Goal: Browse casually

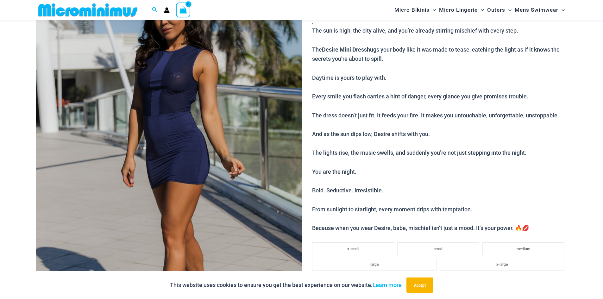
scroll to position [90, 0]
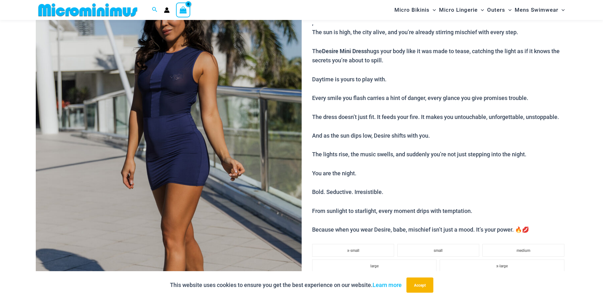
type input "**********"
click at [191, 141] on img at bounding box center [169, 167] width 266 height 399
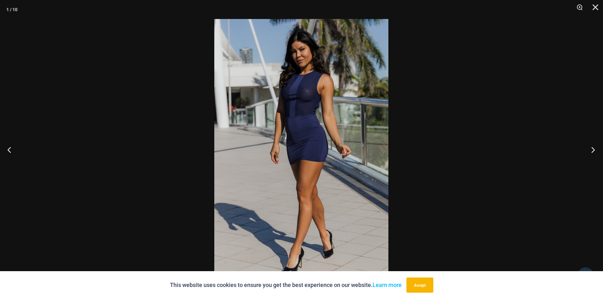
click at [594, 150] on button "Next" at bounding box center [592, 150] width 24 height 32
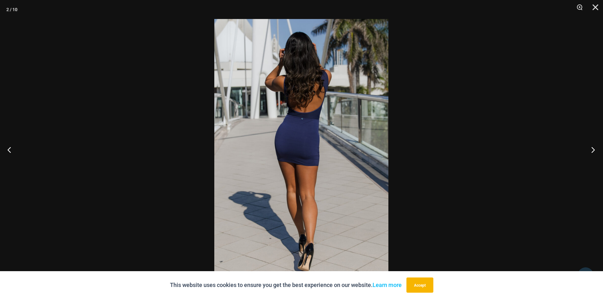
click at [594, 150] on button "Next" at bounding box center [592, 150] width 24 height 32
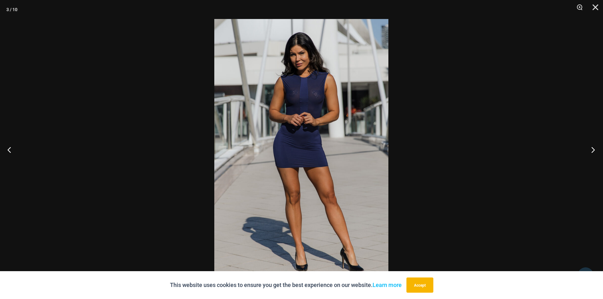
click at [594, 150] on button "Next" at bounding box center [592, 150] width 24 height 32
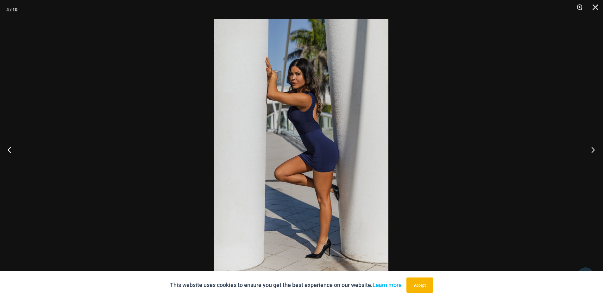
click at [594, 150] on button "Next" at bounding box center [592, 150] width 24 height 32
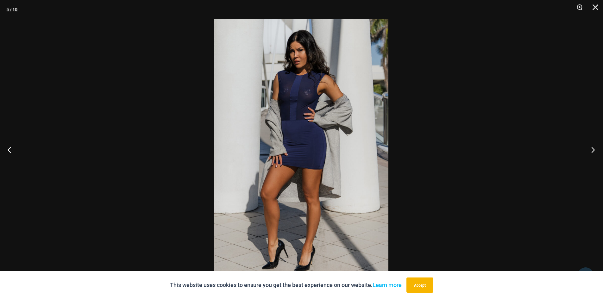
click at [594, 150] on button "Next" at bounding box center [592, 150] width 24 height 32
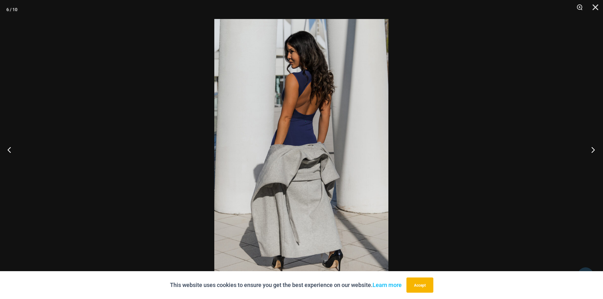
click at [594, 150] on button "Next" at bounding box center [592, 150] width 24 height 32
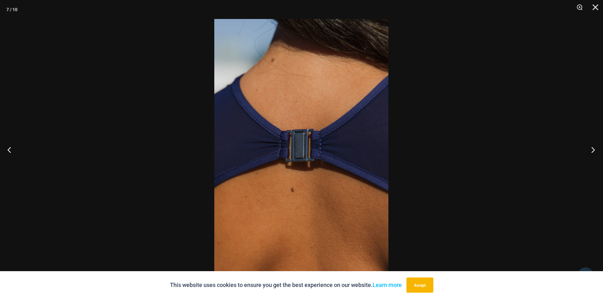
click at [594, 150] on button "Next" at bounding box center [592, 150] width 24 height 32
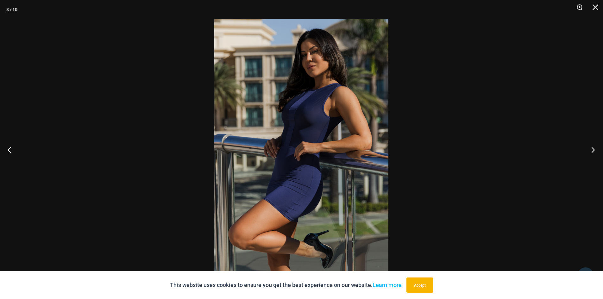
click at [594, 150] on button "Next" at bounding box center [592, 150] width 24 height 32
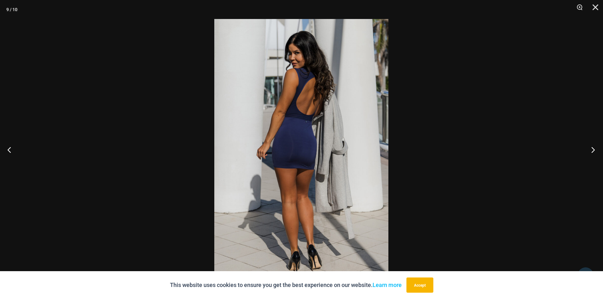
click at [594, 150] on button "Next" at bounding box center [592, 150] width 24 height 32
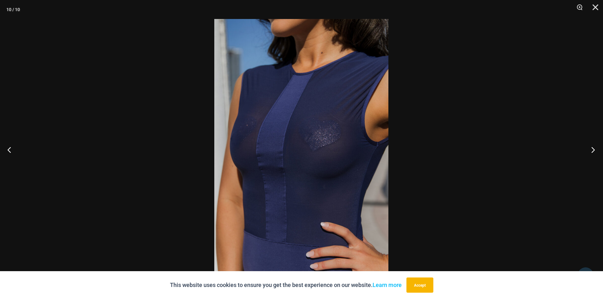
click at [594, 150] on button "Next" at bounding box center [592, 150] width 24 height 32
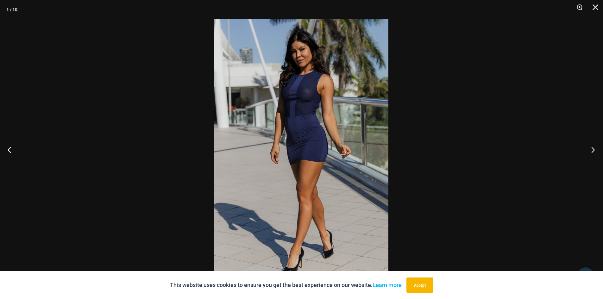
click at [594, 150] on button "Next" at bounding box center [592, 150] width 24 height 32
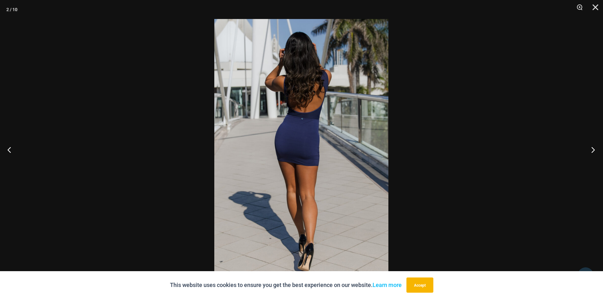
click at [594, 150] on button "Next" at bounding box center [592, 150] width 24 height 32
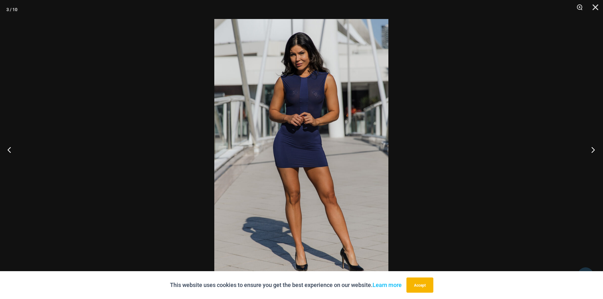
click at [594, 150] on button "Next" at bounding box center [592, 150] width 24 height 32
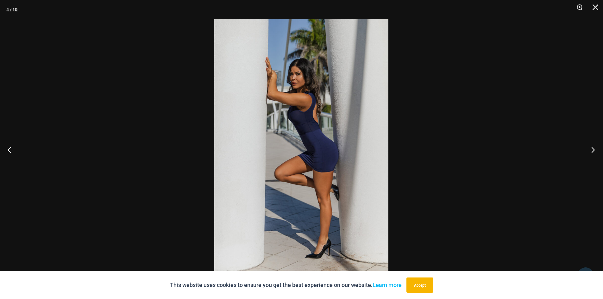
click at [594, 150] on button "Next" at bounding box center [592, 150] width 24 height 32
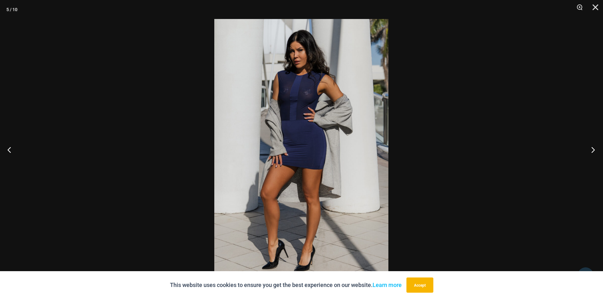
click at [594, 150] on button "Next" at bounding box center [592, 150] width 24 height 32
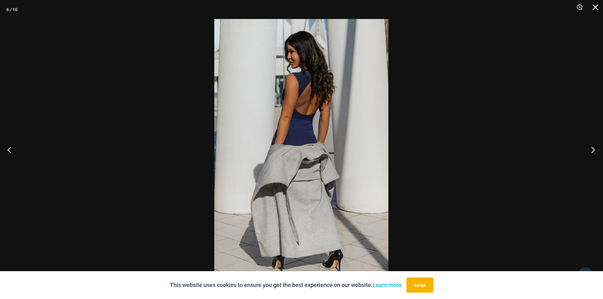
click at [594, 150] on button "Next" at bounding box center [592, 150] width 24 height 32
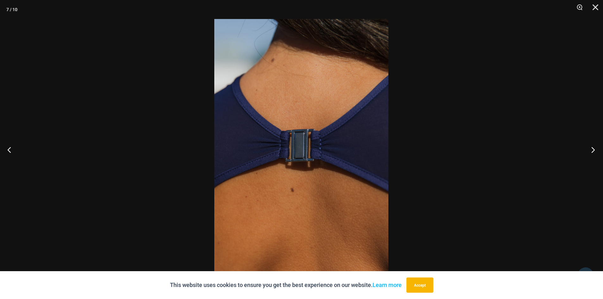
click at [594, 150] on button "Next" at bounding box center [592, 150] width 24 height 32
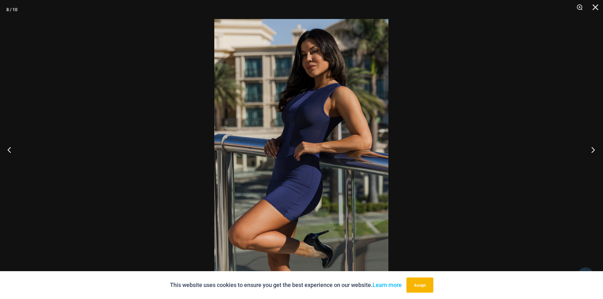
click at [594, 150] on button "Next" at bounding box center [592, 150] width 24 height 32
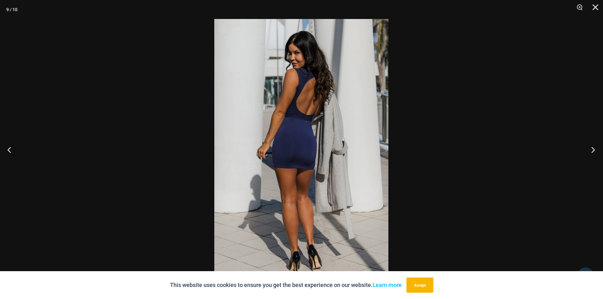
click at [594, 150] on button "Next" at bounding box center [592, 150] width 24 height 32
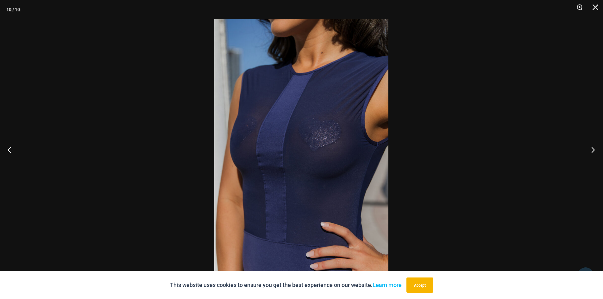
click at [594, 150] on button "Next" at bounding box center [592, 150] width 24 height 32
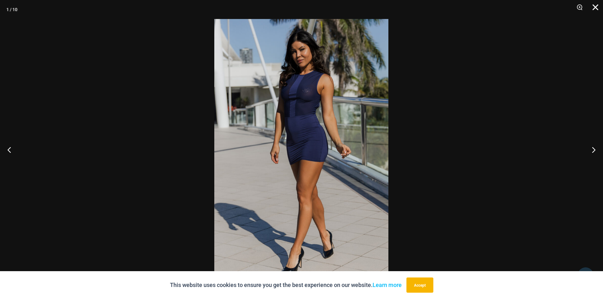
click at [598, 10] on button "Close" at bounding box center [594, 9] width 16 height 19
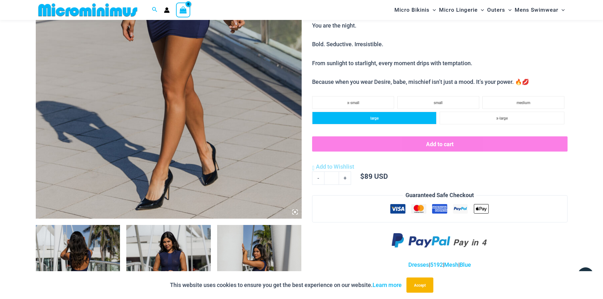
scroll to position [280, 0]
